Goal: Task Accomplishment & Management: Manage account settings

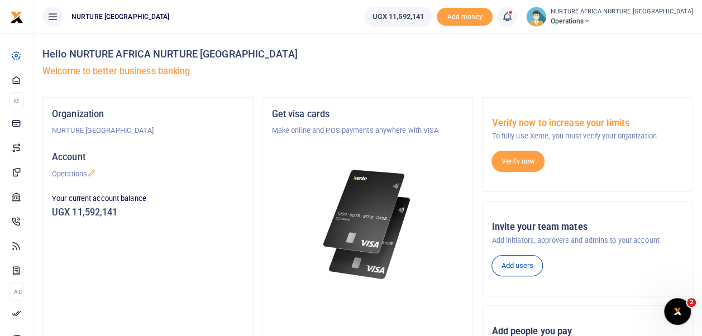
click at [513, 13] on icon at bounding box center [506, 17] width 11 height 12
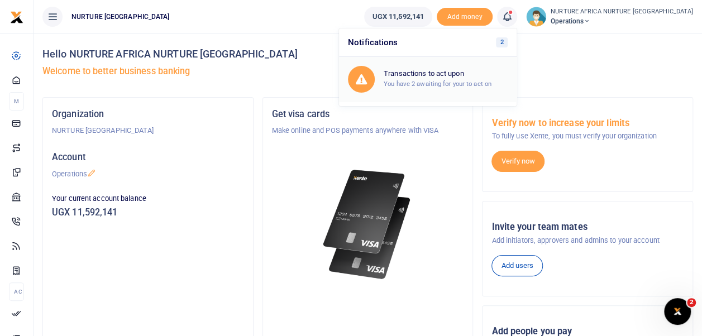
click at [494, 76] on h6 "Transactions to act upon" at bounding box center [446, 73] width 124 height 9
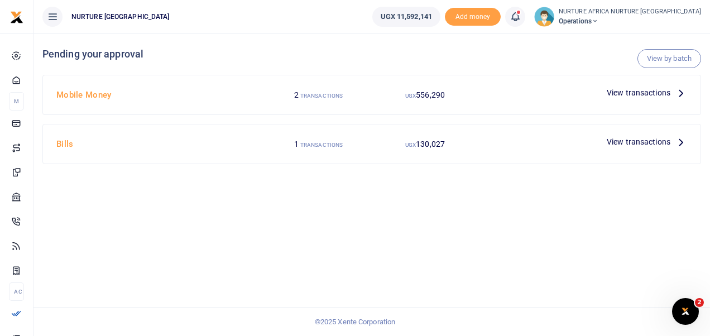
click at [631, 89] on span "View transactions" at bounding box center [639, 93] width 64 height 12
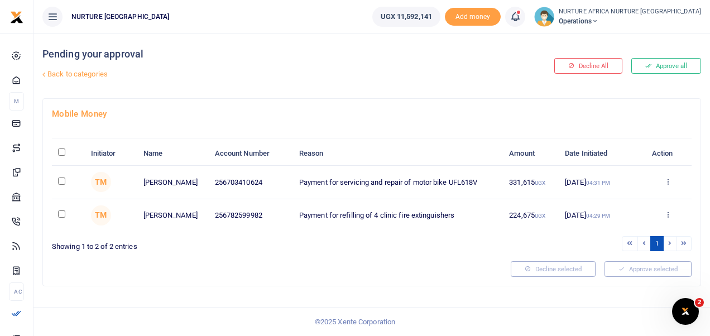
click at [631, 89] on div "Decline All Approve all" at bounding box center [594, 66] width 223 height 65
drag, startPoint x: 0, startPoint y: 0, endPoint x: 631, endPoint y: 89, distance: 637.2
click at [631, 89] on div "Decline All Approve all" at bounding box center [594, 66] width 223 height 65
click at [424, 89] on div "Pending your approval Back to categories" at bounding box center [260, 66] width 436 height 65
click at [521, 16] on icon at bounding box center [515, 17] width 11 height 12
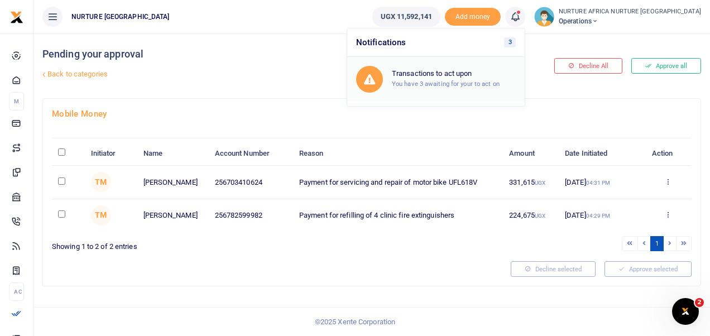
click at [497, 75] on h6 "Transactions to act upon" at bounding box center [454, 73] width 124 height 9
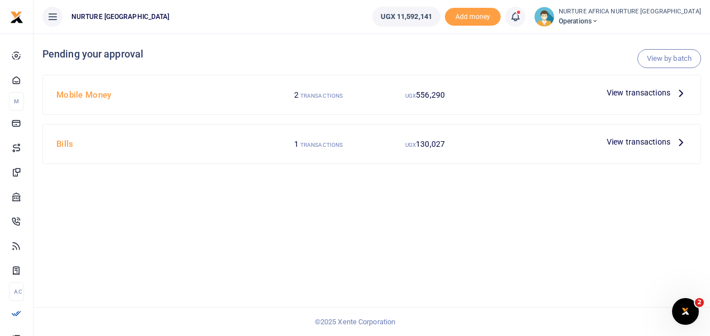
click at [627, 141] on span "View transactions" at bounding box center [639, 142] width 64 height 12
